Goal: Information Seeking & Learning: Learn about a topic

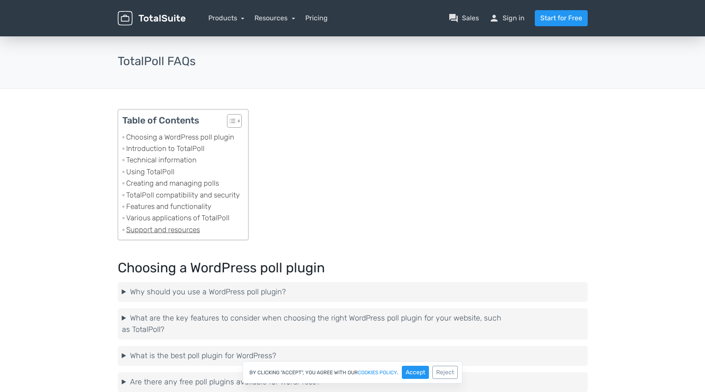
click at [164, 233] on link "Support and resources" at bounding box center [160, 229] width 77 height 11
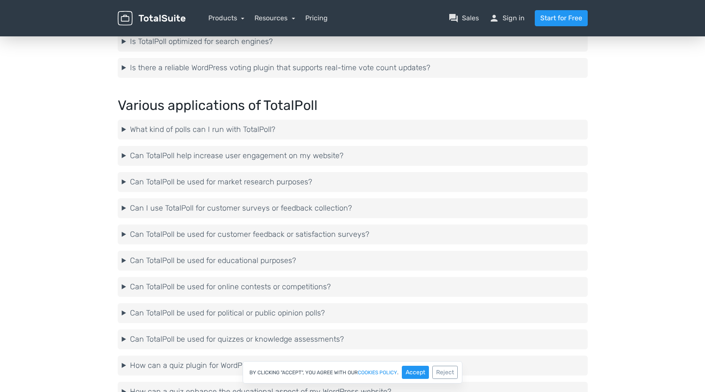
scroll to position [2179, 0]
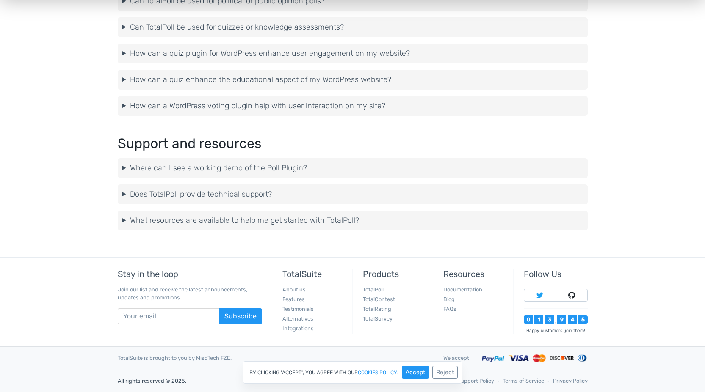
click at [137, 164] on summary "Where can I see a working demo of the Poll Plugin?" at bounding box center [352, 168] width 461 height 11
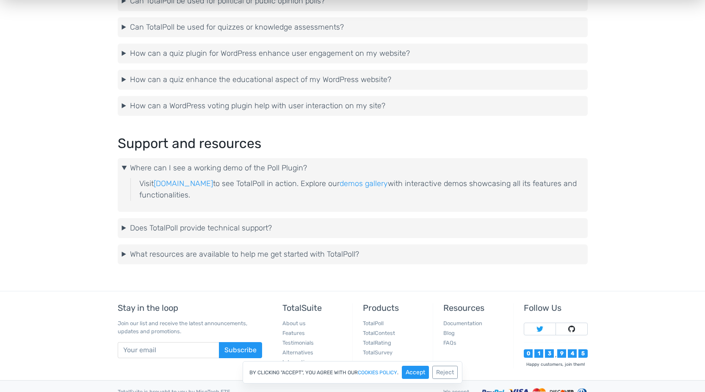
click at [150, 229] on summary "Does TotalPoll provide technical support?" at bounding box center [352, 228] width 461 height 11
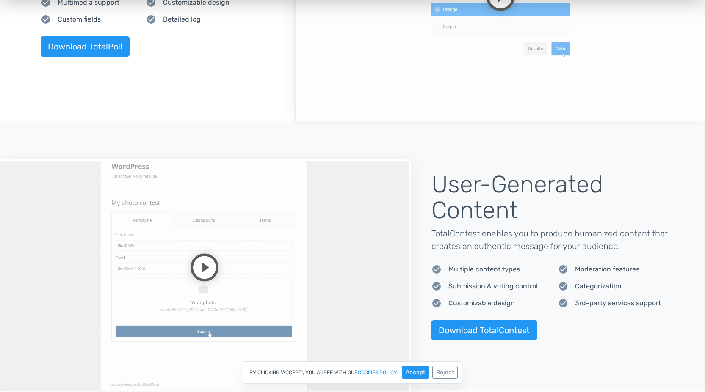
scroll to position [508, 0]
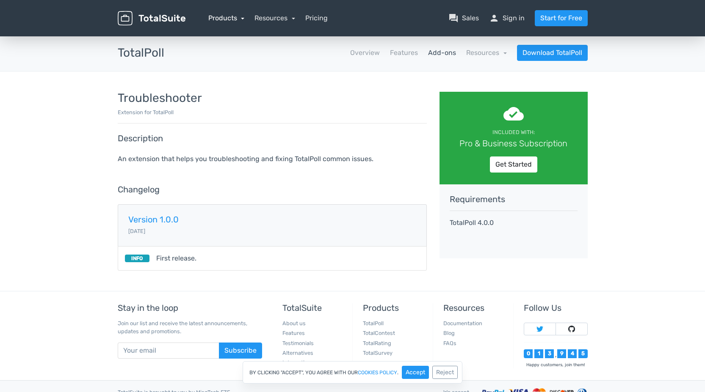
click at [232, 14] on link "Products" at bounding box center [226, 18] width 36 height 8
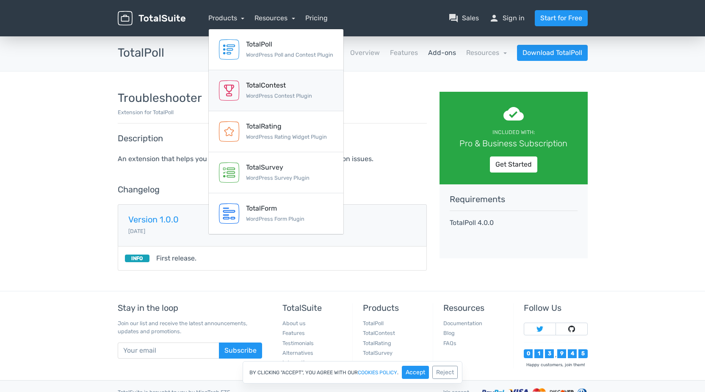
click at [268, 81] on div "TotalContest" at bounding box center [279, 85] width 66 height 10
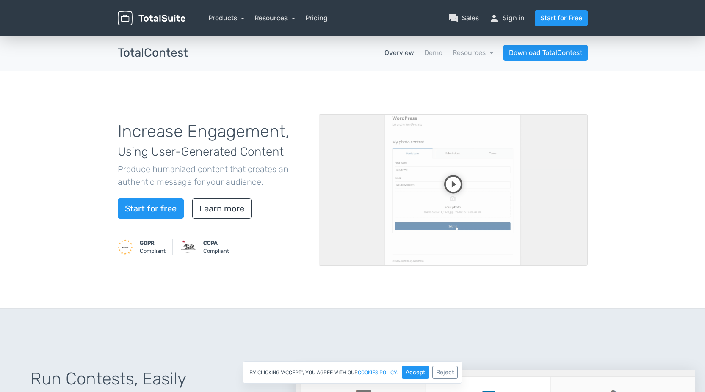
click at [451, 181] on video at bounding box center [453, 190] width 269 height 152
click at [541, 215] on video at bounding box center [453, 190] width 269 height 152
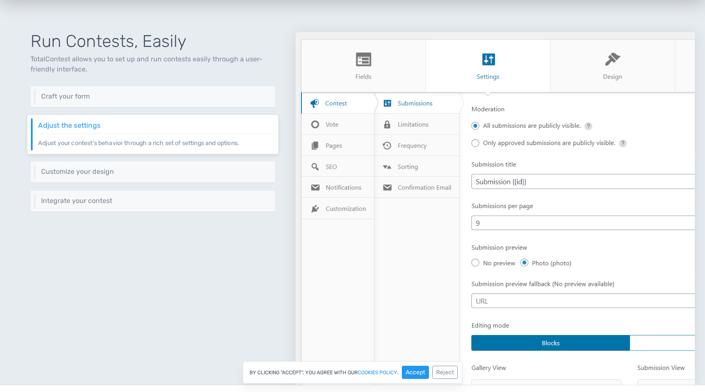
scroll to position [339, 0]
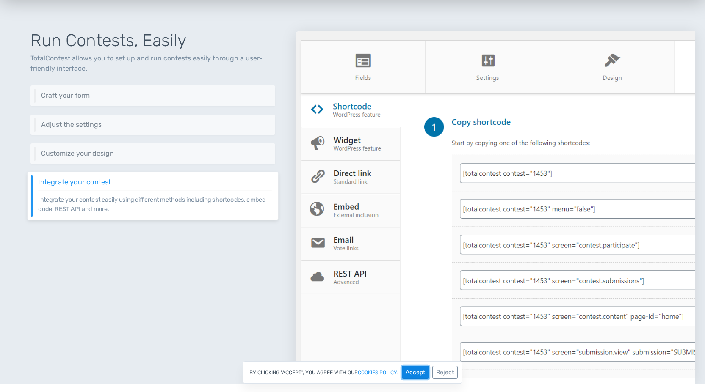
click at [419, 372] on button "Accept" at bounding box center [415, 372] width 27 height 13
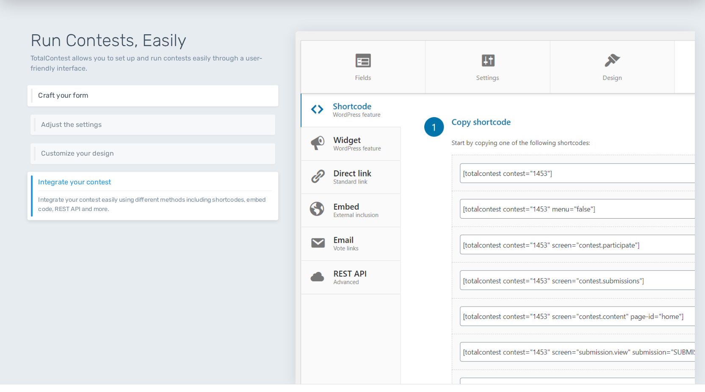
click at [125, 93] on h6 "Craft your form" at bounding box center [154, 96] width 233 height 8
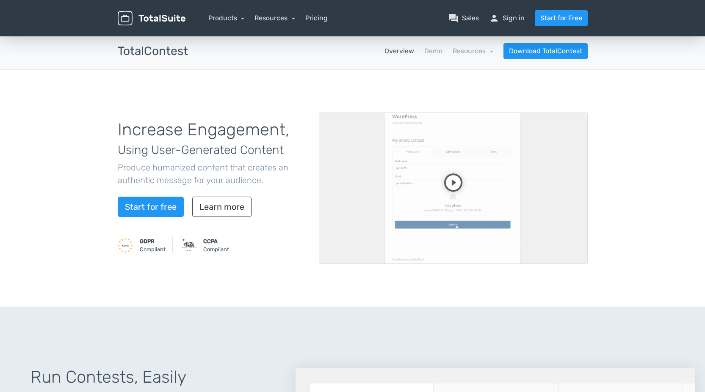
scroll to position [0, 0]
